Goal: Ask a question

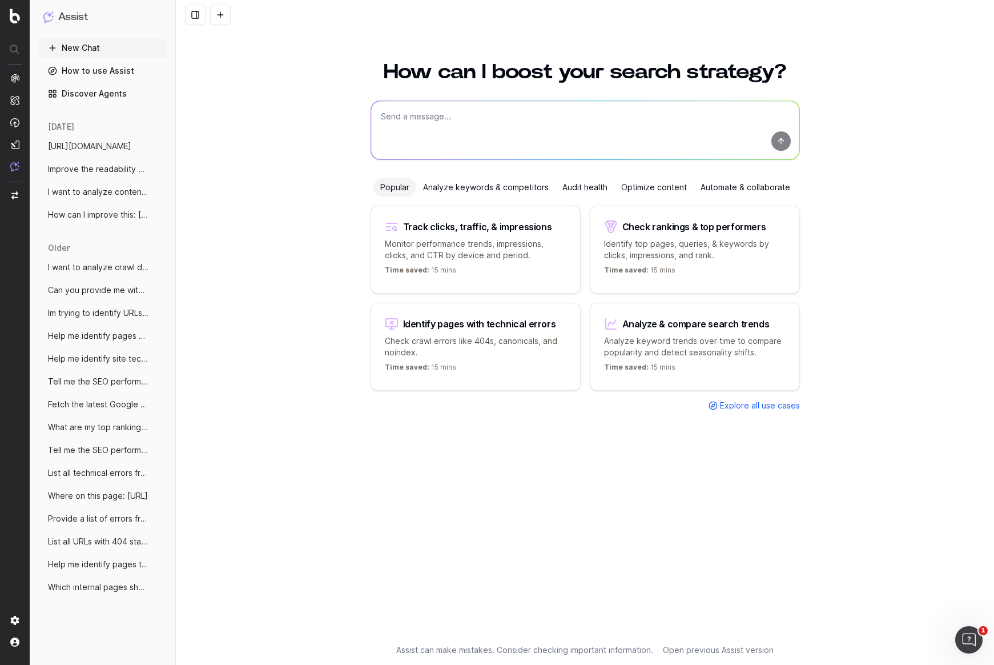
click at [522, 192] on div "Analyze keywords & competitors" at bounding box center [485, 187] width 139 height 18
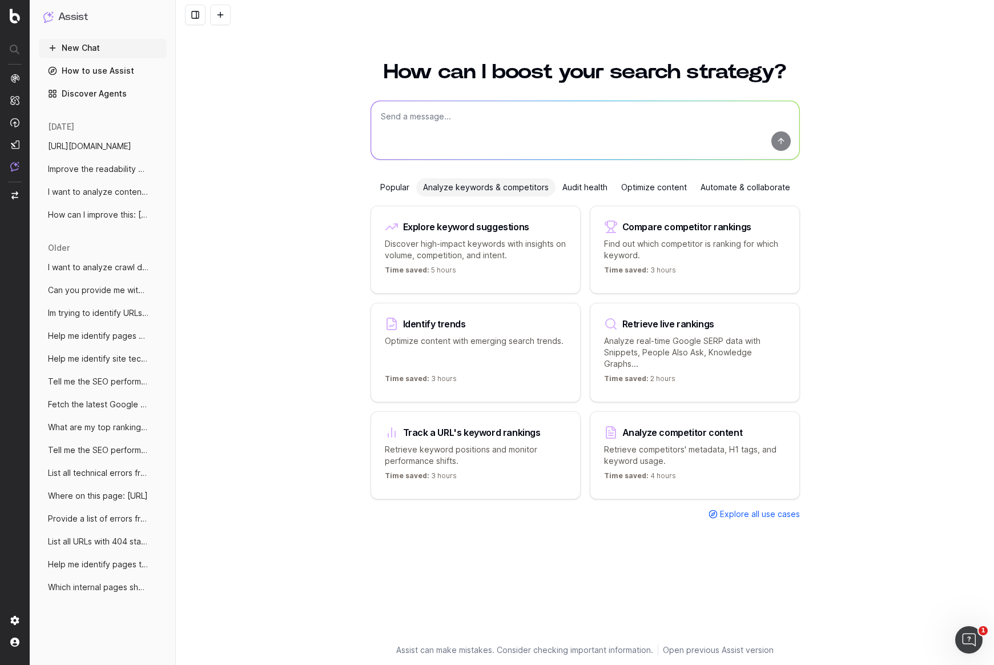
click at [504, 123] on textarea at bounding box center [585, 130] width 428 height 58
click at [763, 190] on div "Automate & collaborate" at bounding box center [745, 187] width 103 height 18
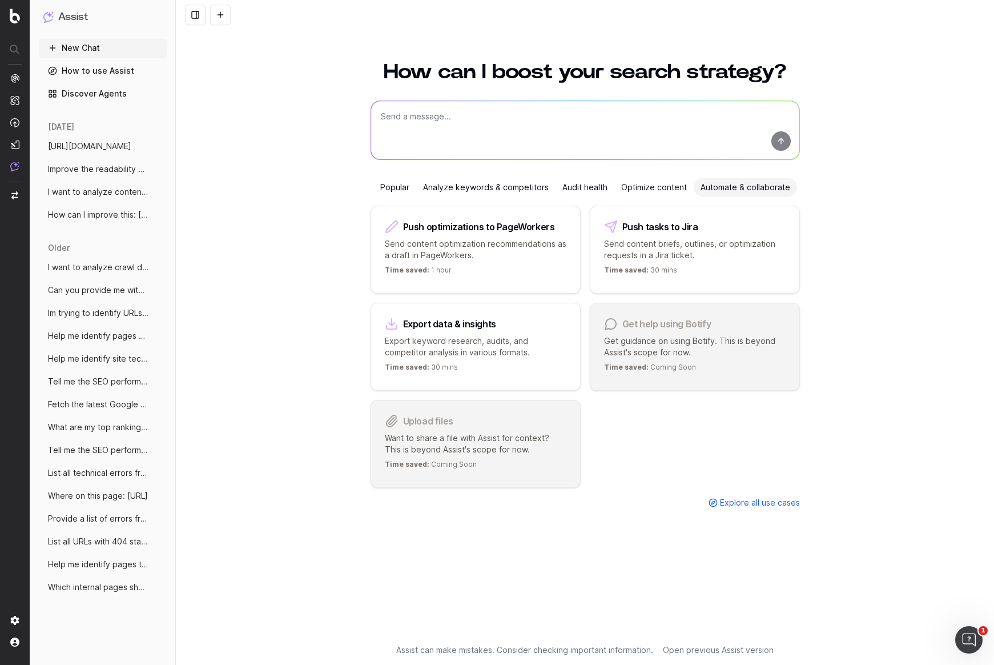
click at [678, 188] on div "Optimize content" at bounding box center [653, 187] width 79 height 18
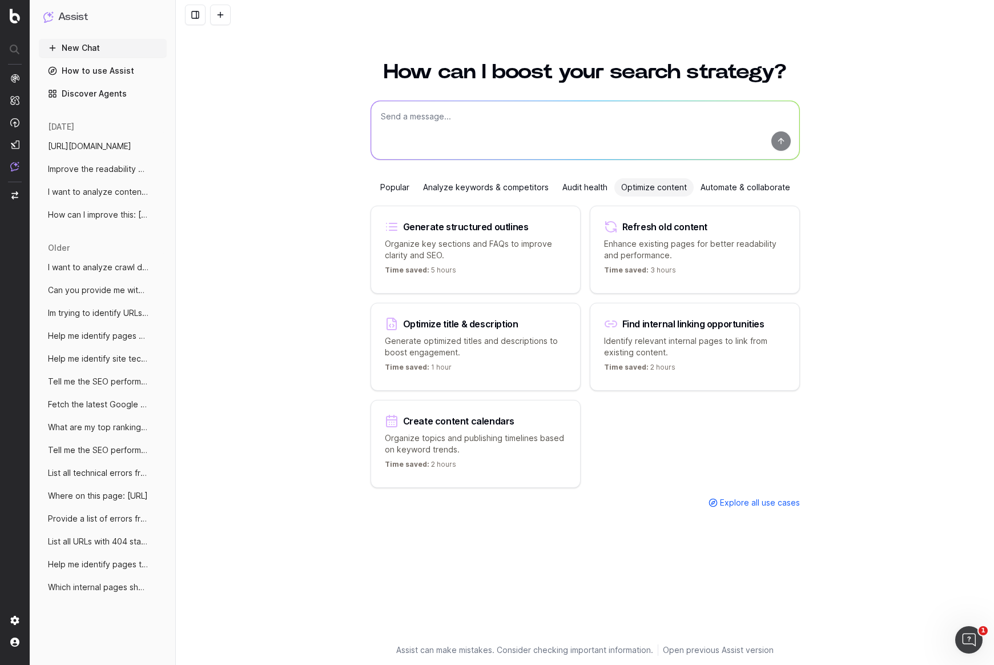
drag, startPoint x: 592, startPoint y: 185, endPoint x: 586, endPoint y: 188, distance: 6.7
click at [589, 187] on div "Audit health" at bounding box center [584, 187] width 59 height 18
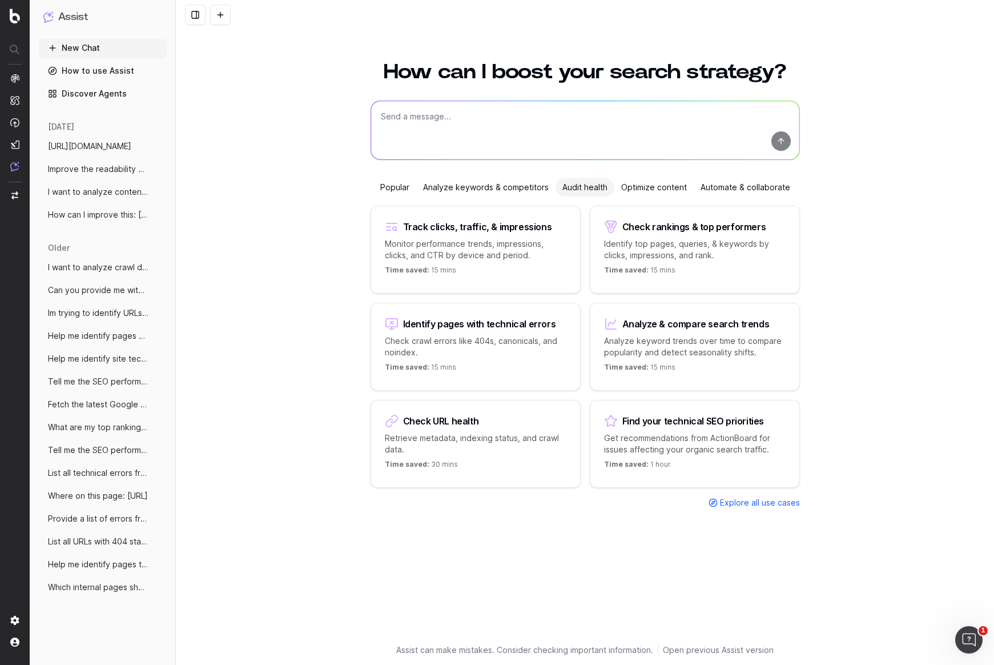
click at [522, 112] on textarea at bounding box center [585, 130] width 428 height 58
type textarea "I want to see how AI is crawling my website pages"
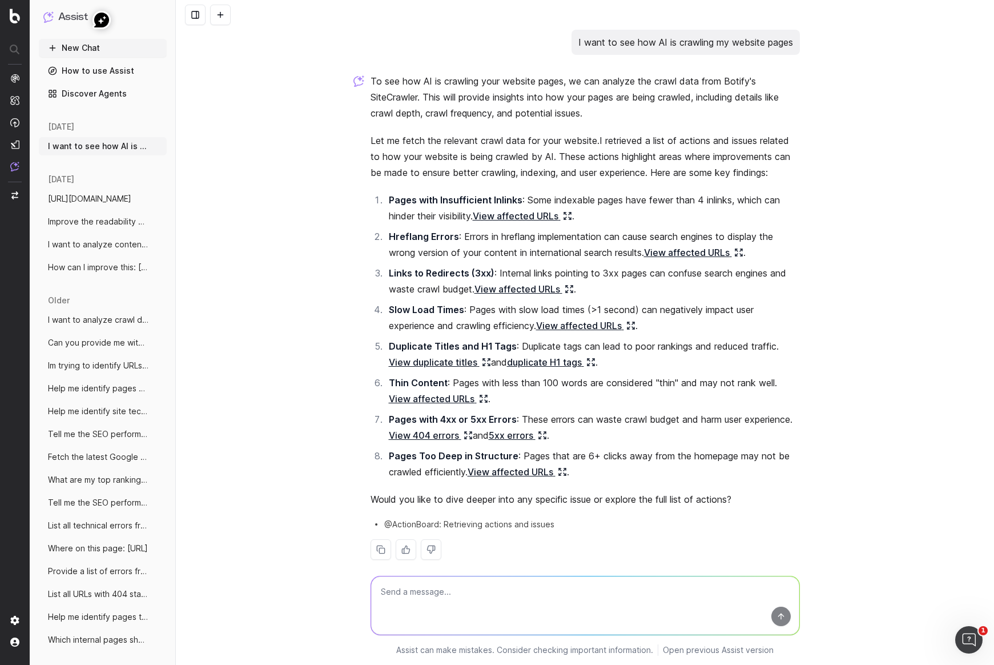
click at [666, 591] on textarea at bounding box center [585, 605] width 428 height 58
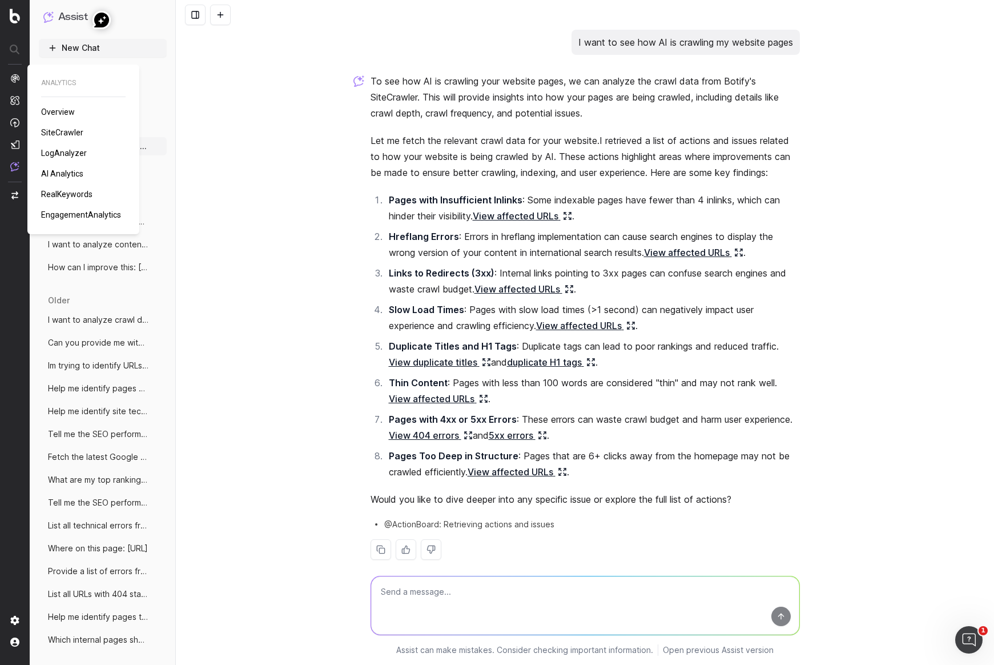
click at [73, 133] on span "SiteCrawler" at bounding box center [62, 132] width 42 height 9
